Goal: Entertainment & Leisure: Consume media (video, audio)

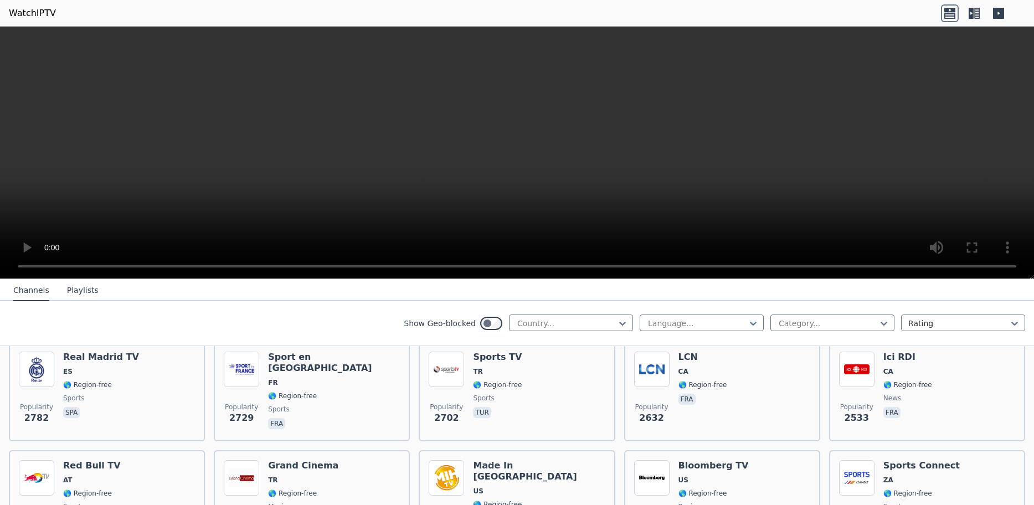
scroll to position [359, 0]
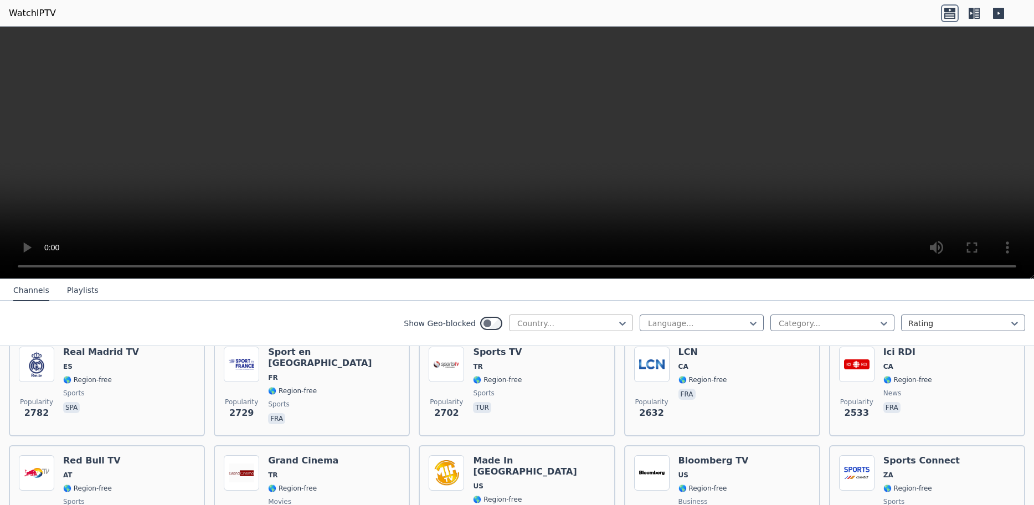
click at [597, 325] on div at bounding box center [566, 323] width 101 height 11
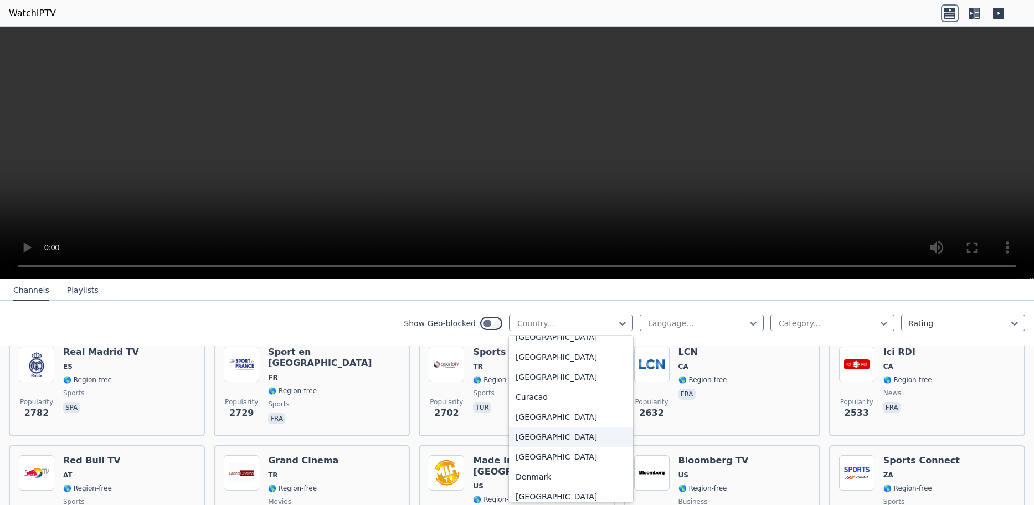
scroll to position [897, 0]
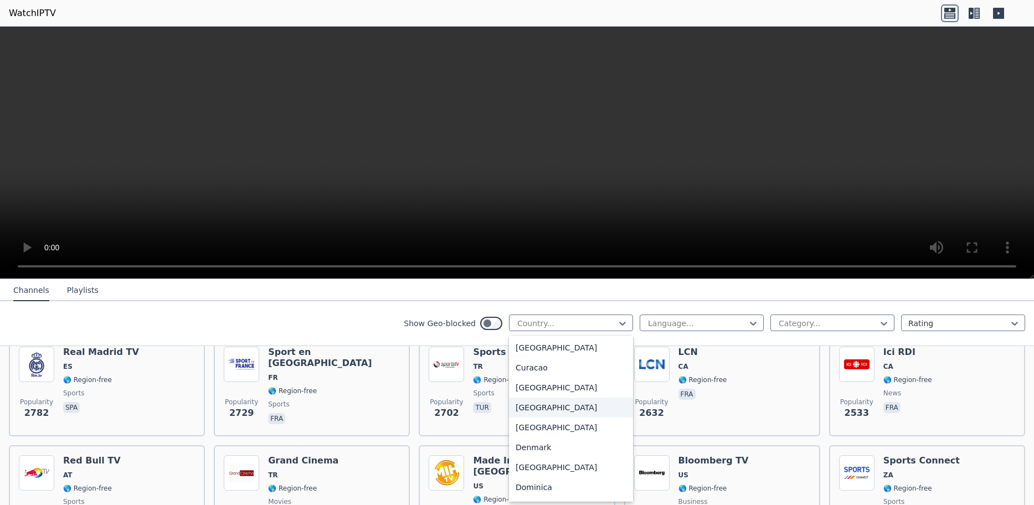
click at [543, 410] on div "[GEOGRAPHIC_DATA]" at bounding box center [571, 408] width 124 height 20
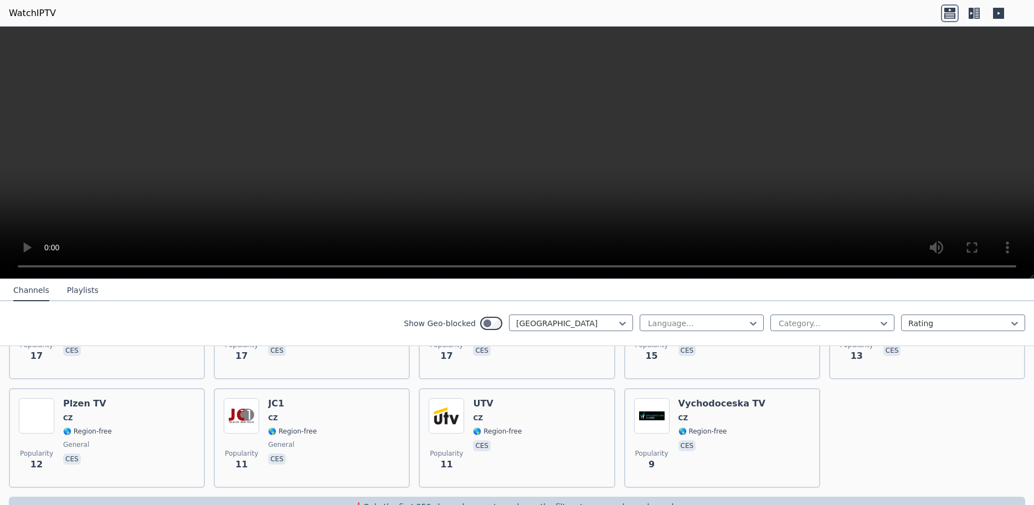
scroll to position [651, 0]
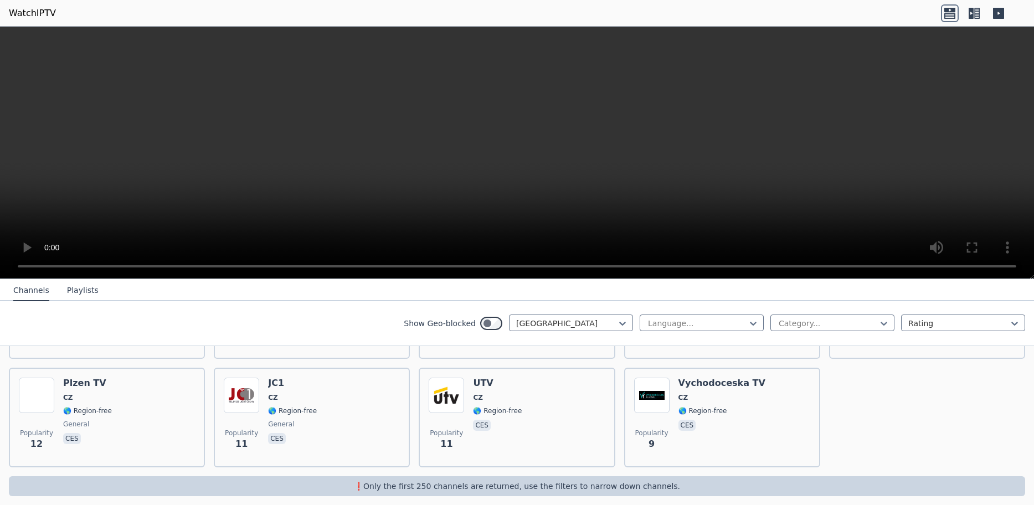
click at [971, 12] on icon at bounding box center [974, 13] width 18 height 18
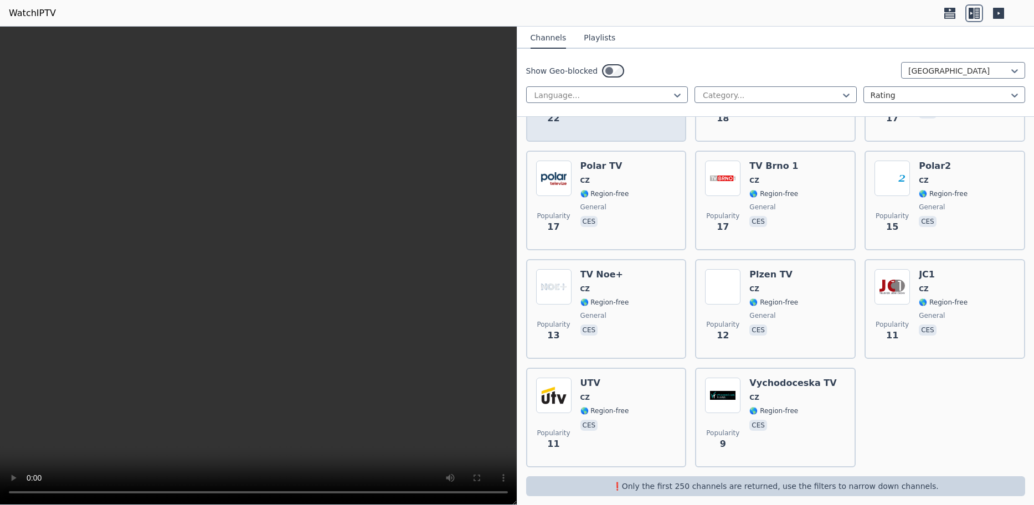
scroll to position [0, 0]
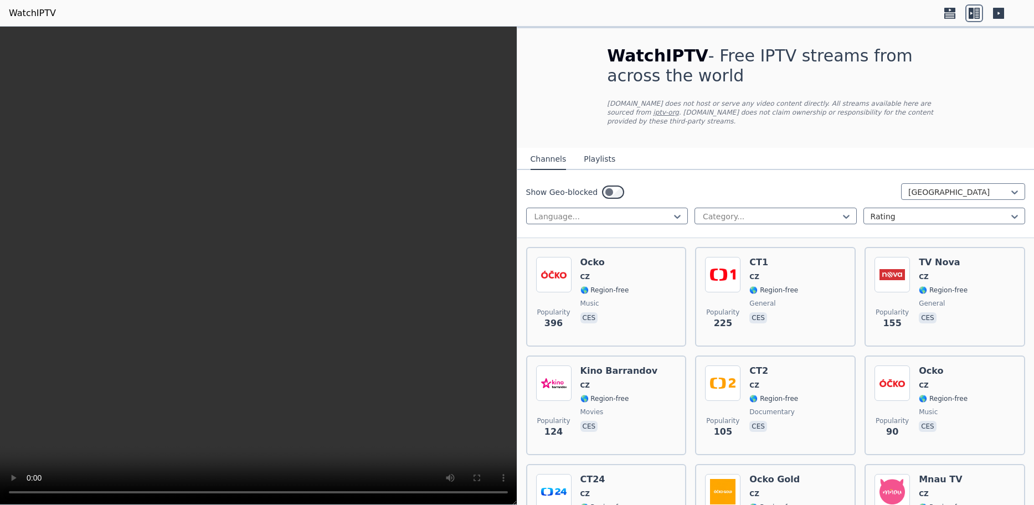
click at [589, 150] on button "Playlists" at bounding box center [600, 159] width 32 height 21
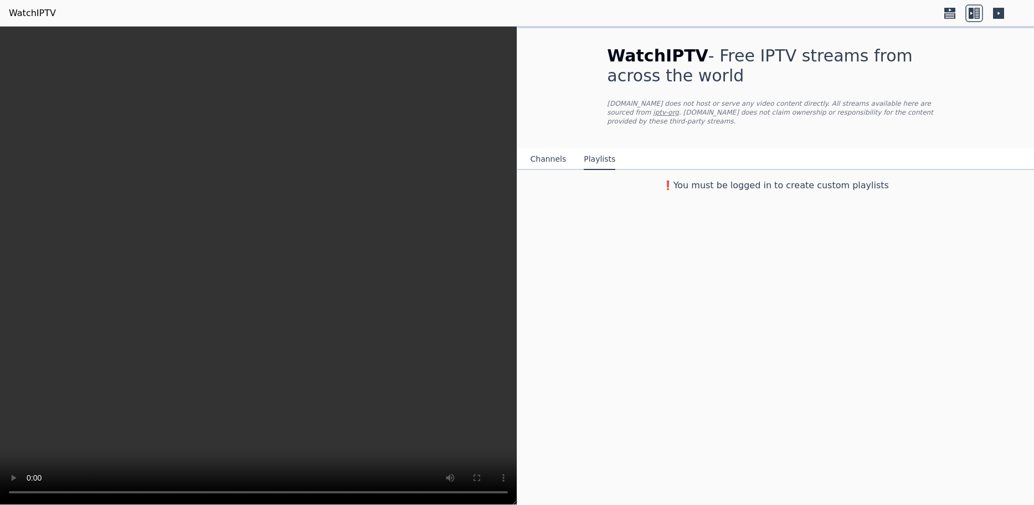
click at [536, 152] on button "Channels" at bounding box center [549, 159] width 36 height 21
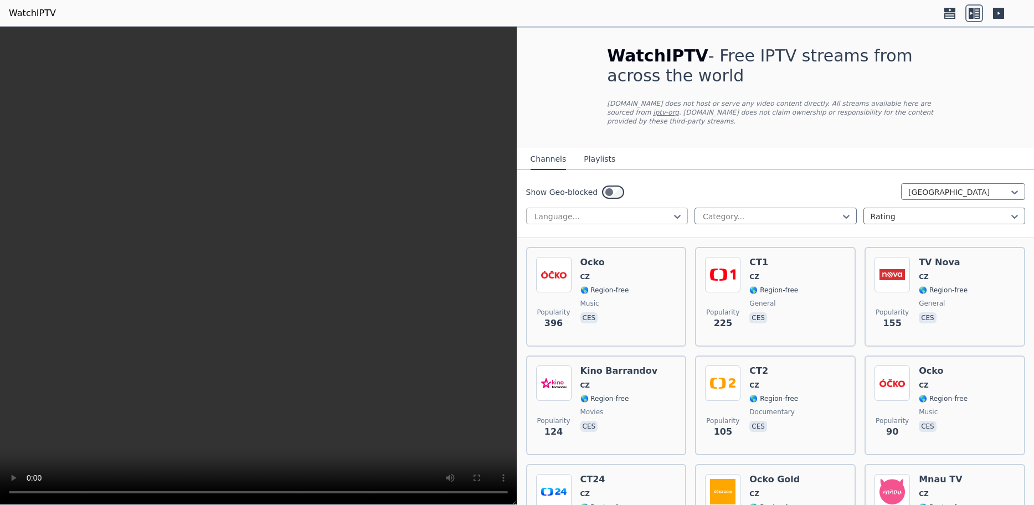
click at [620, 211] on div at bounding box center [602, 216] width 139 height 11
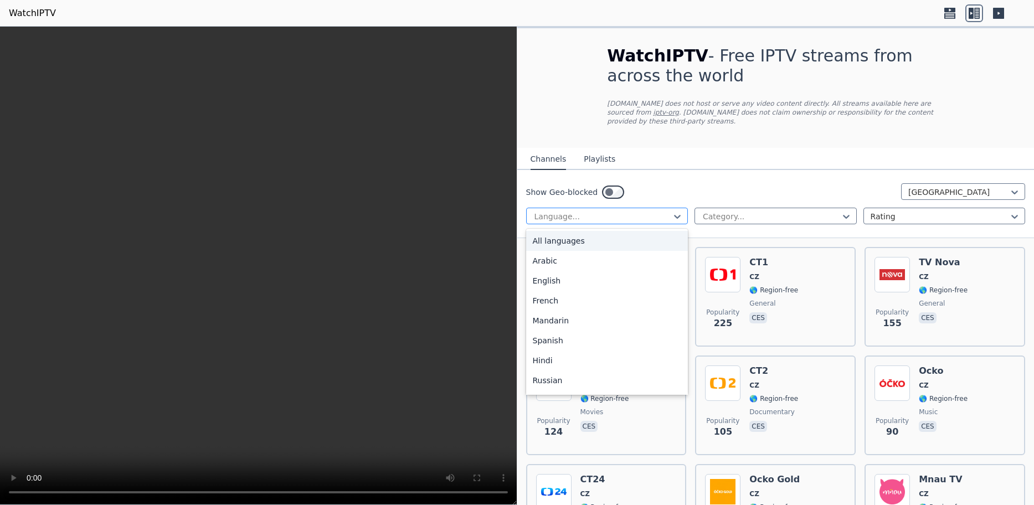
click at [620, 211] on div at bounding box center [602, 216] width 139 height 11
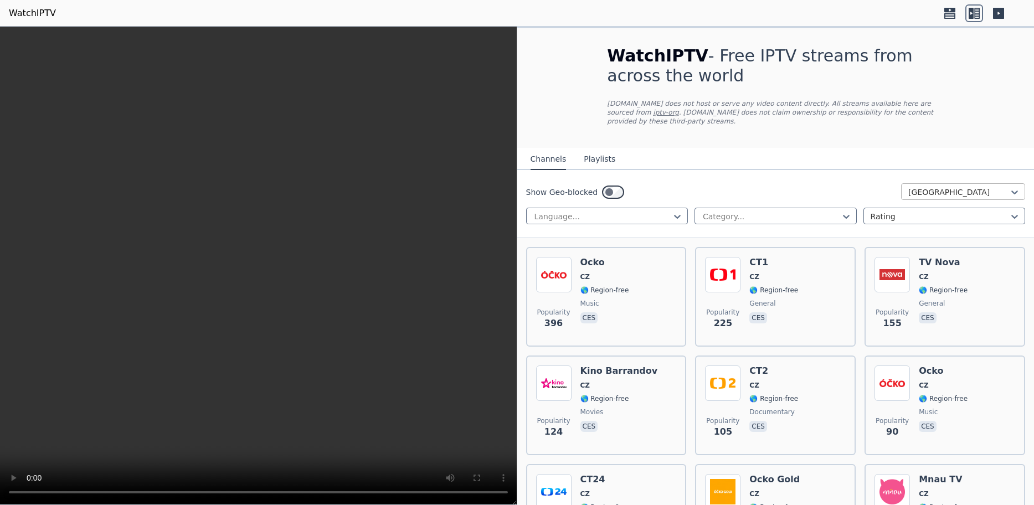
click at [935, 183] on div "[GEOGRAPHIC_DATA]" at bounding box center [963, 191] width 124 height 17
type input "***"
click at [934, 207] on div "[GEOGRAPHIC_DATA]" at bounding box center [963, 217] width 124 height 20
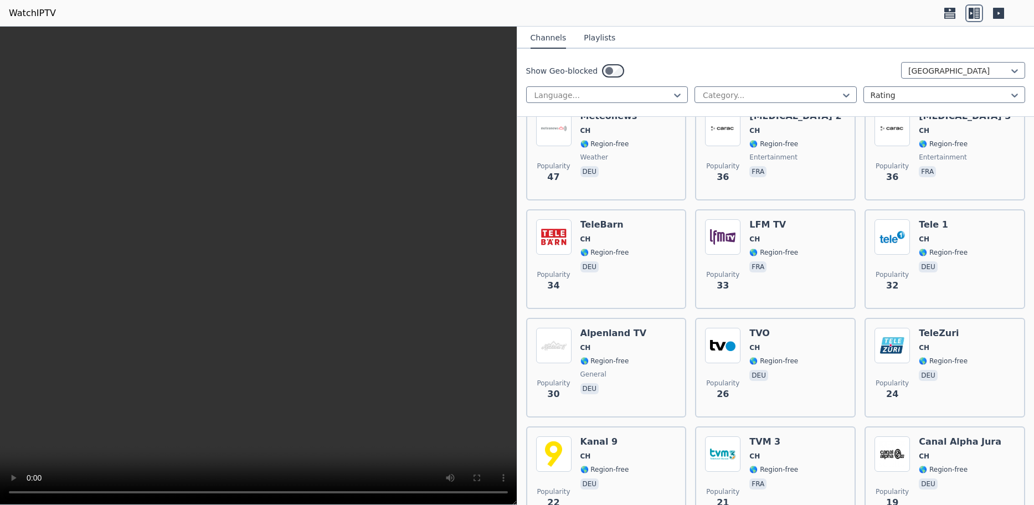
scroll to position [370, 0]
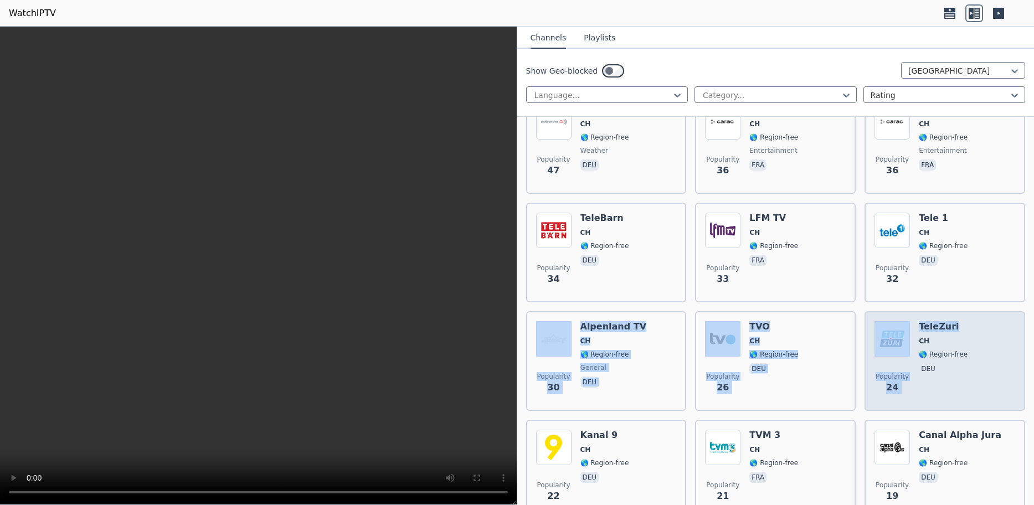
drag, startPoint x: 1031, startPoint y: 140, endPoint x: 1025, endPoint y: 320, distance: 180.1
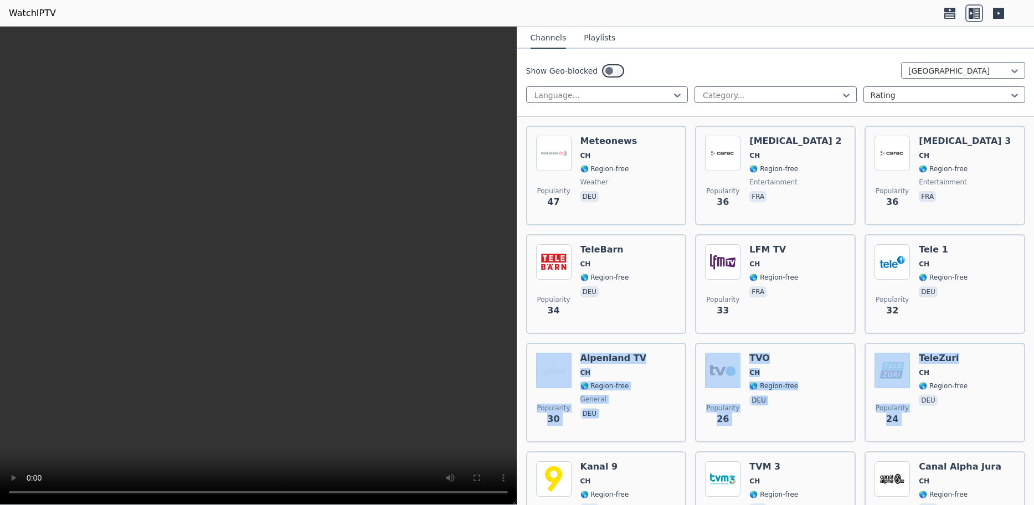
scroll to position [161, 0]
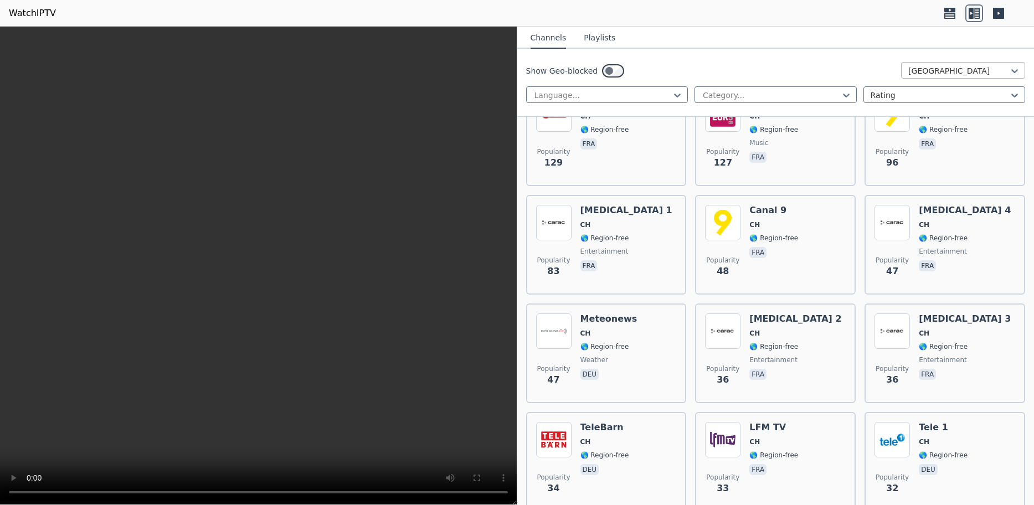
click at [961, 66] on div at bounding box center [958, 70] width 101 height 11
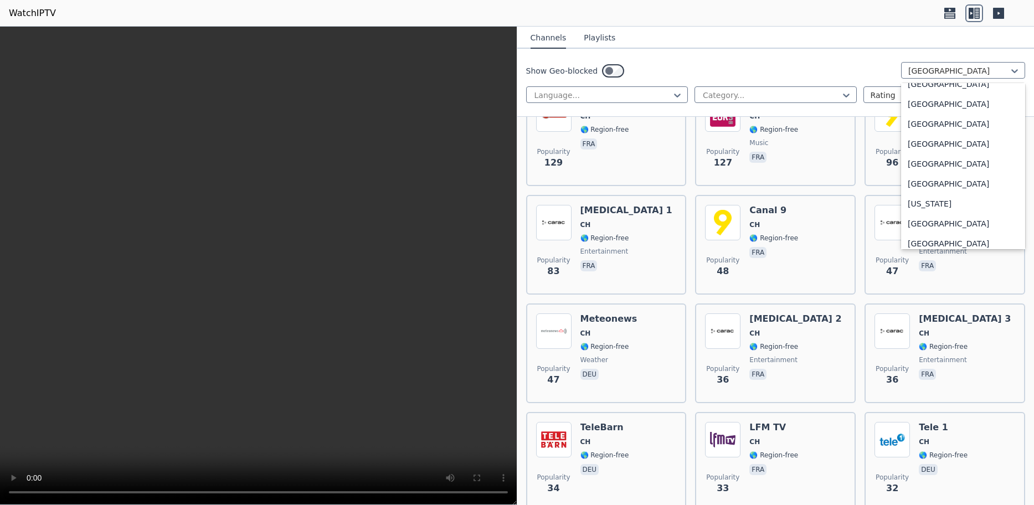
scroll to position [0, 0]
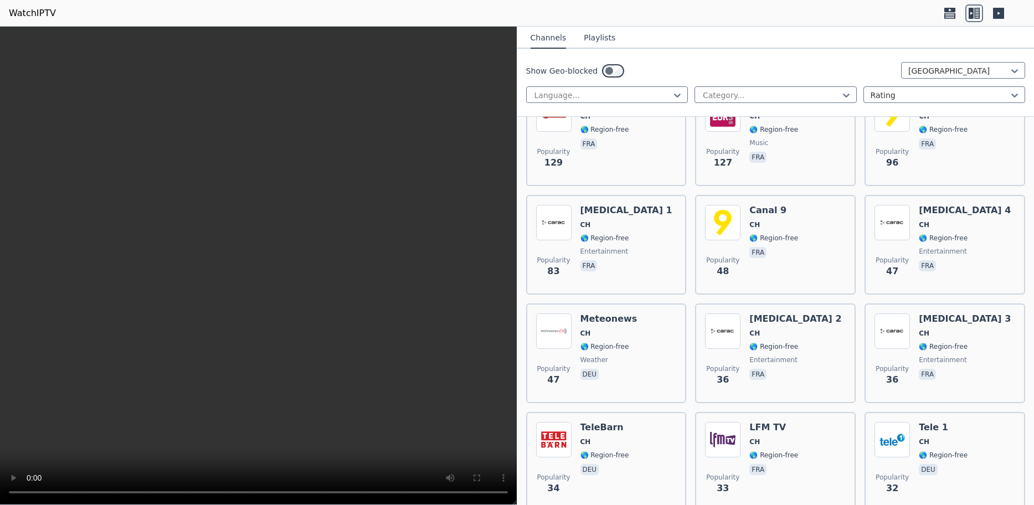
click at [794, 66] on div "Show Geo-blocked [GEOGRAPHIC_DATA]" at bounding box center [776, 71] width 500 height 18
click at [917, 70] on div at bounding box center [958, 70] width 101 height 11
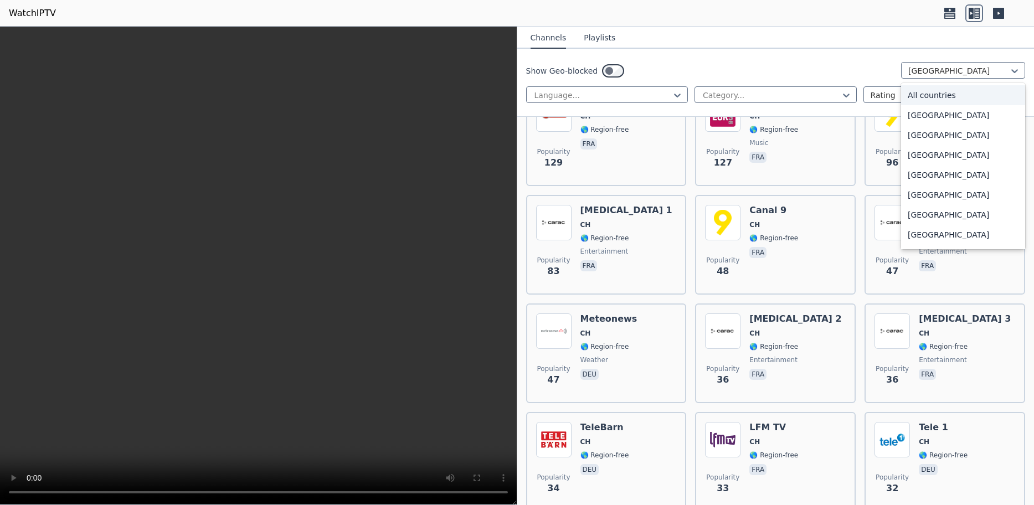
click at [959, 96] on div "All countries" at bounding box center [963, 95] width 124 height 20
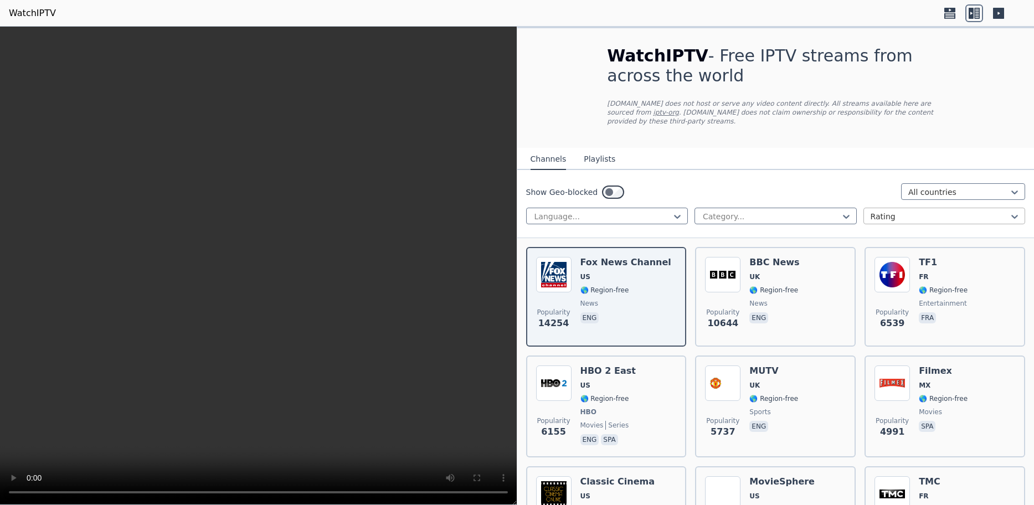
click at [898, 211] on div at bounding box center [940, 216] width 139 height 11
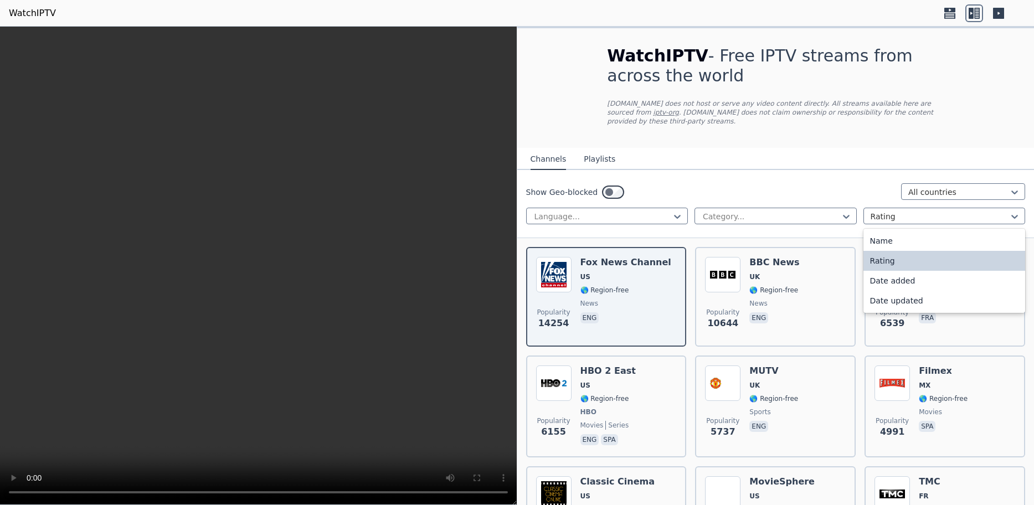
click at [899, 254] on div "Rating" at bounding box center [944, 261] width 162 height 20
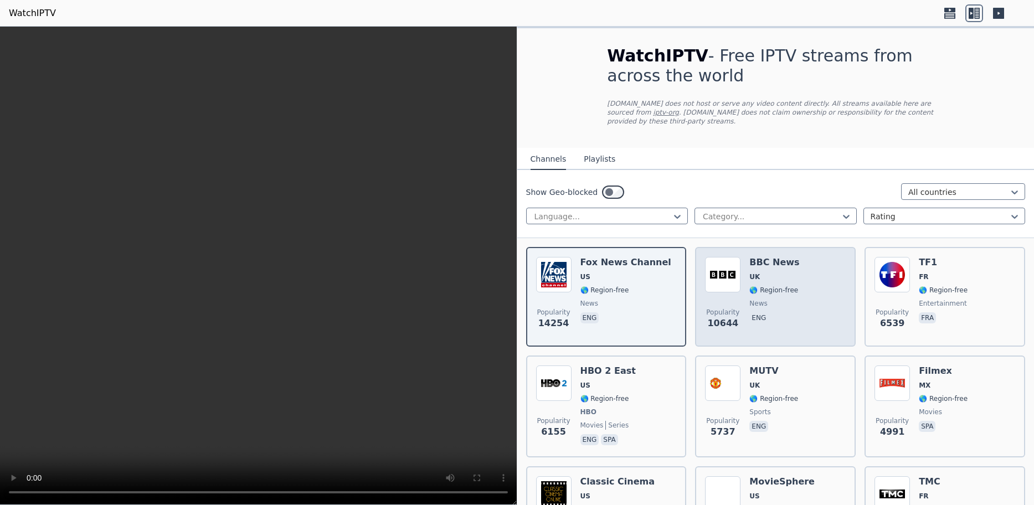
click at [773, 257] on h6 "BBC News" at bounding box center [774, 262] width 50 height 11
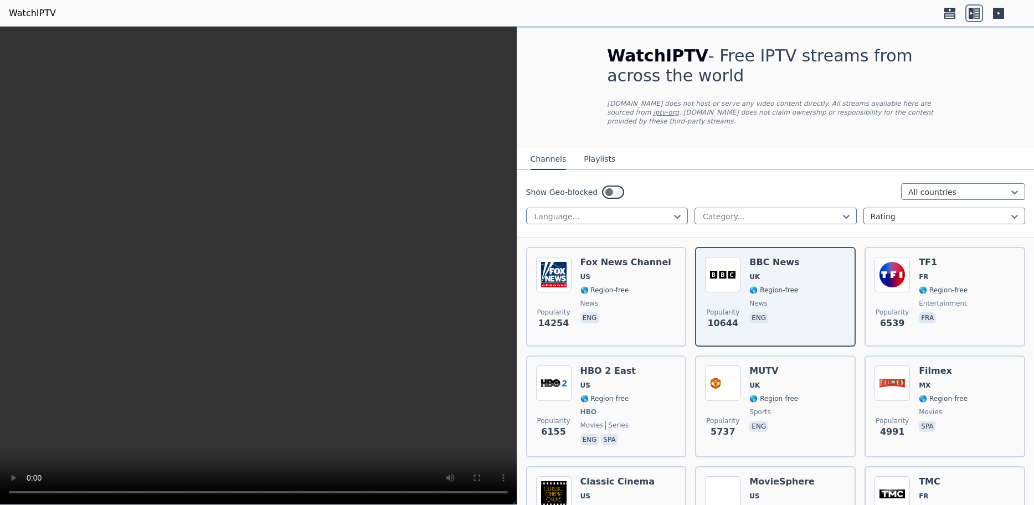
click at [1001, 14] on icon at bounding box center [998, 13] width 11 height 11
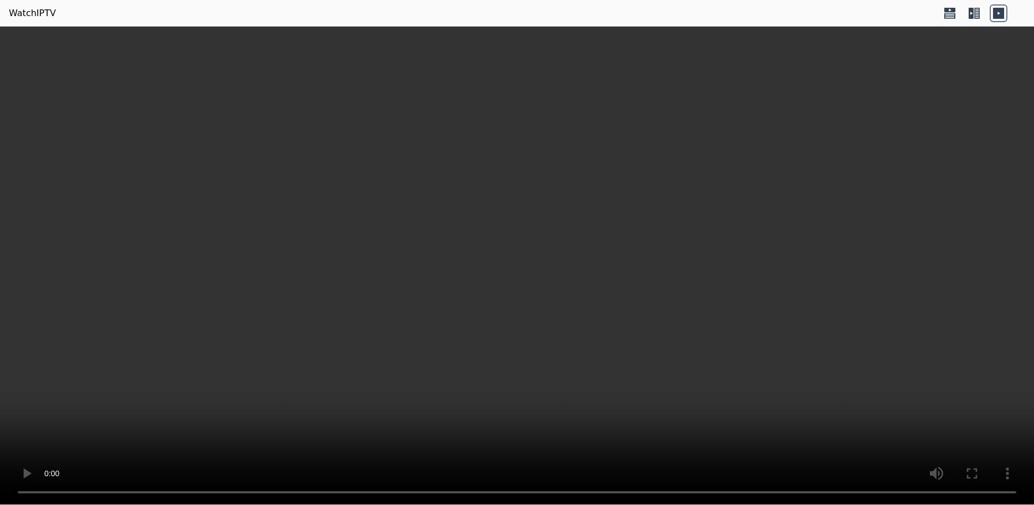
click at [971, 13] on icon at bounding box center [974, 13] width 18 height 18
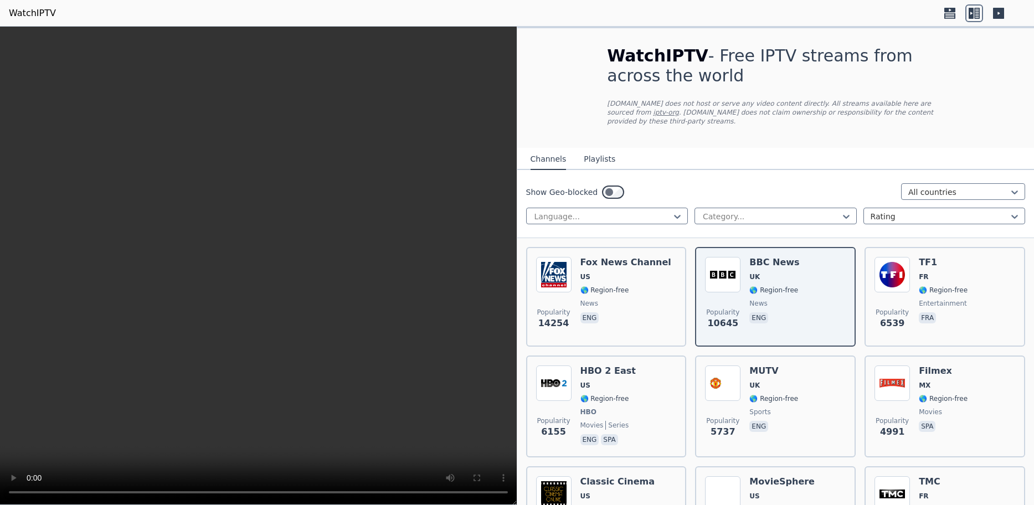
click at [1002, 13] on icon at bounding box center [998, 13] width 11 height 11
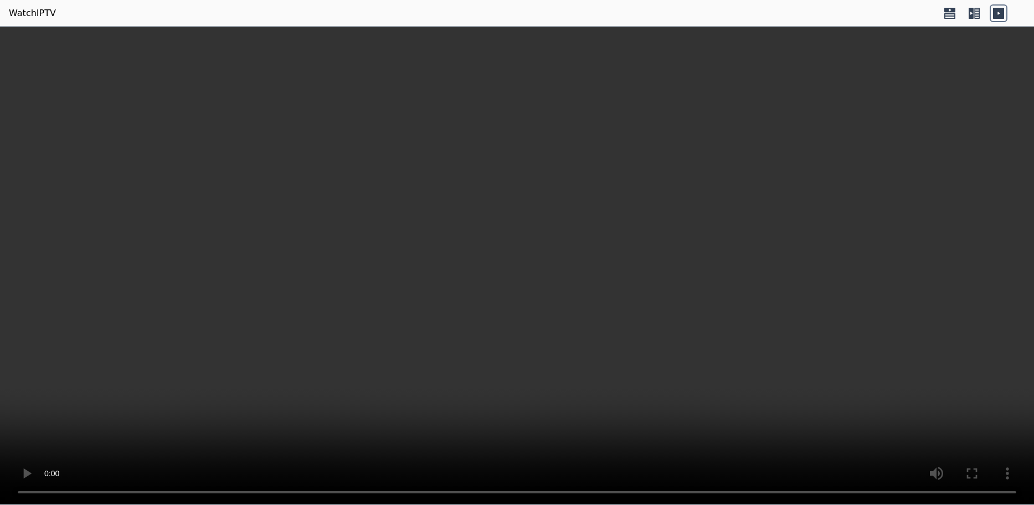
click at [983, 8] on icon at bounding box center [974, 13] width 18 height 18
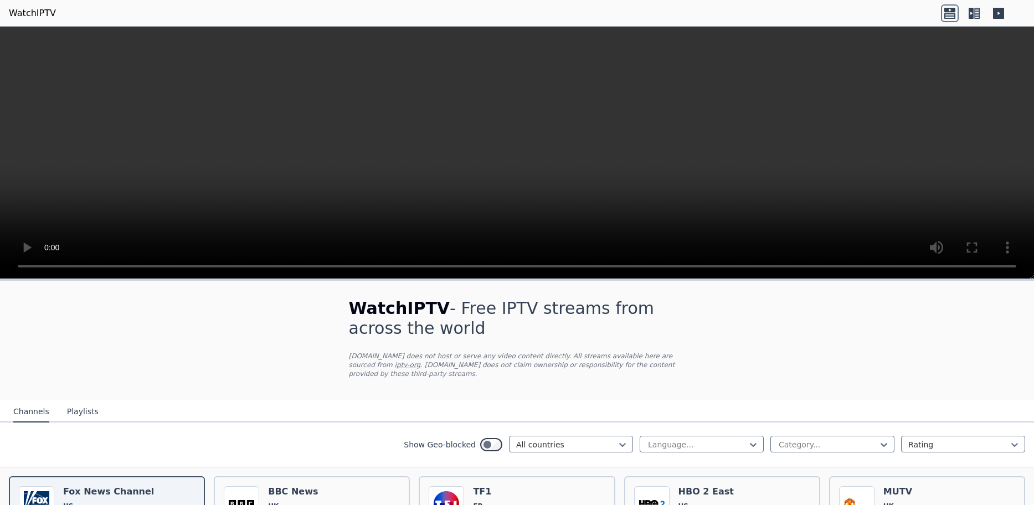
click at [970, 13] on icon at bounding box center [974, 13] width 18 height 18
click at [972, 8] on icon at bounding box center [971, 13] width 5 height 11
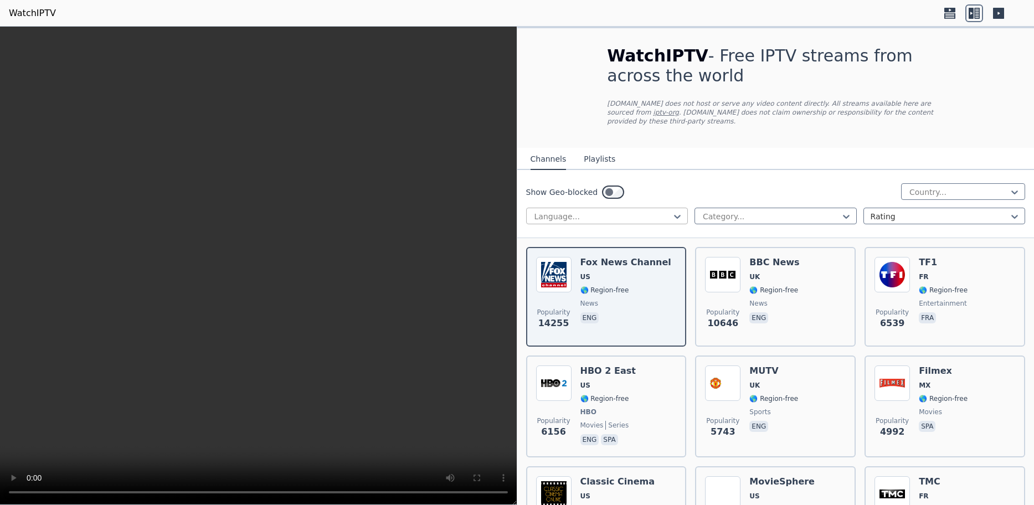
click at [650, 211] on div at bounding box center [602, 216] width 139 height 11
type input "*"
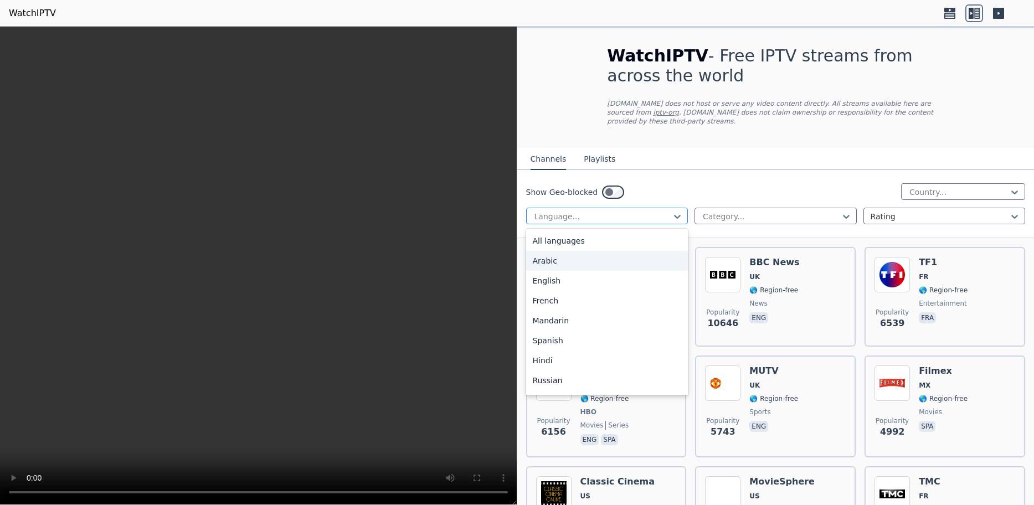
type input "*"
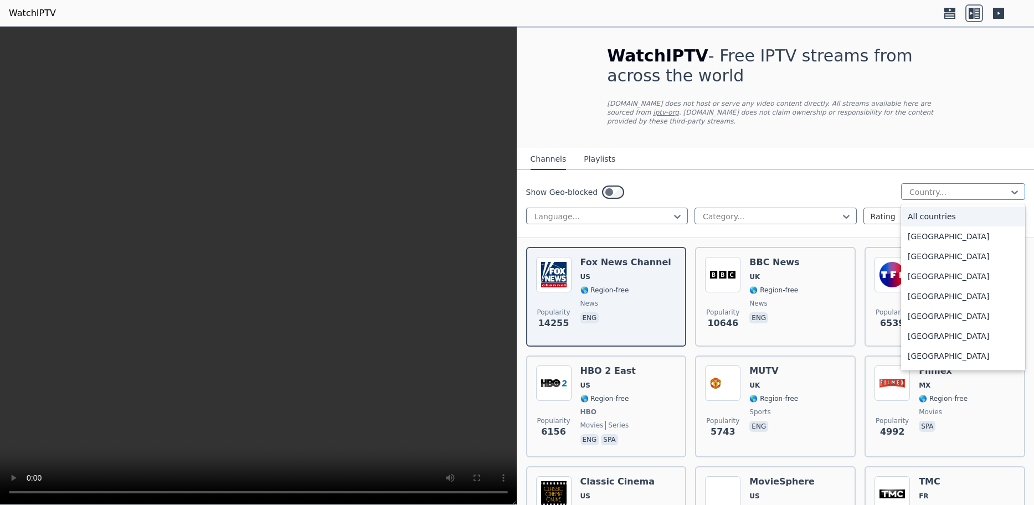
click at [935, 187] on div at bounding box center [958, 192] width 101 height 11
type input "**"
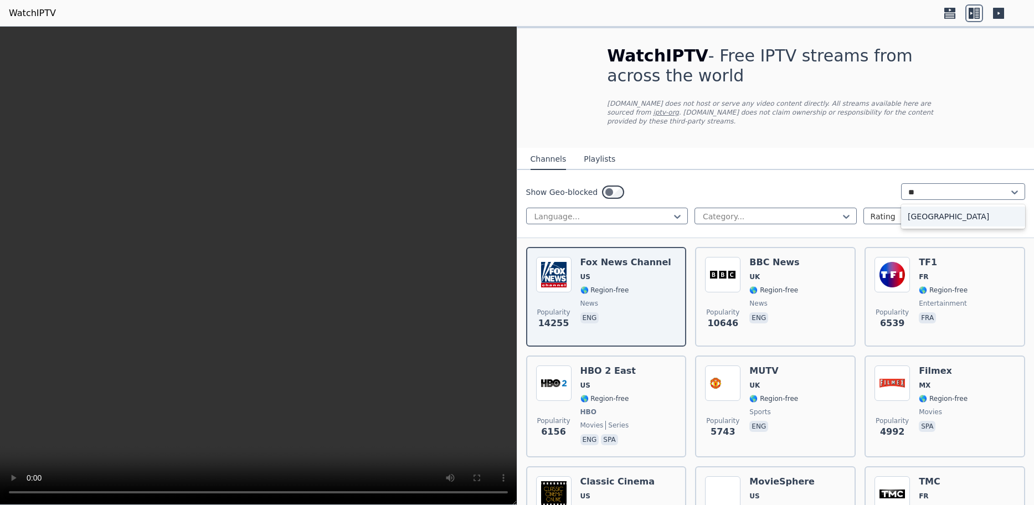
click at [925, 208] on div "[GEOGRAPHIC_DATA]" at bounding box center [963, 217] width 124 height 20
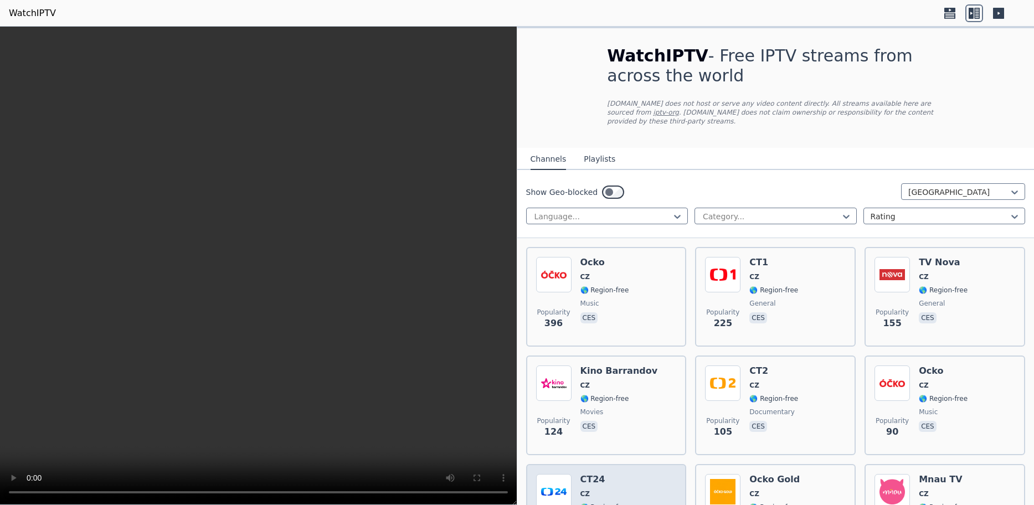
click at [593, 480] on div "CT24 CZ 🌎 Region-free news ces" at bounding box center [604, 514] width 49 height 80
